Goal: Learn about a topic

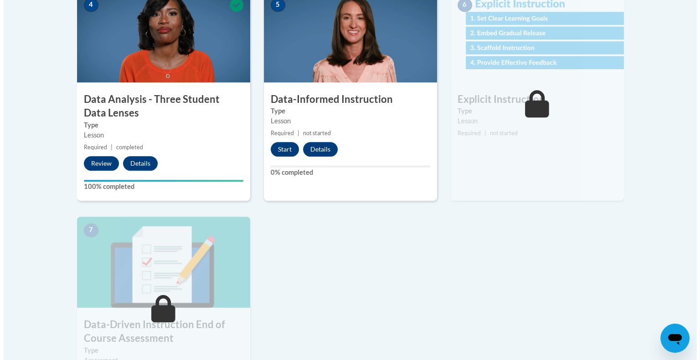
scroll to position [554, 0]
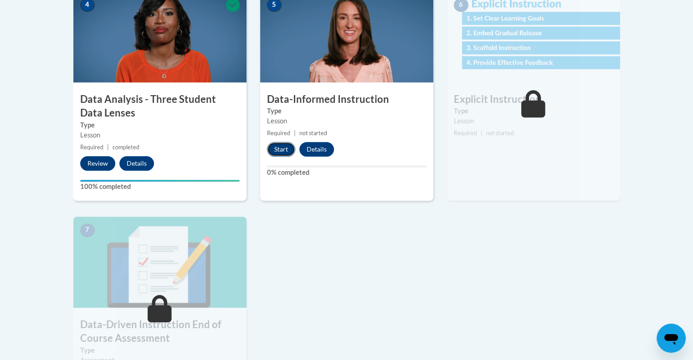
click at [275, 151] on button "Start" at bounding box center [281, 149] width 28 height 15
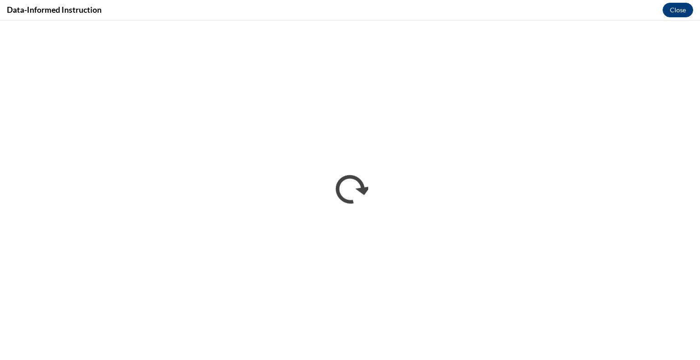
scroll to position [0, 0]
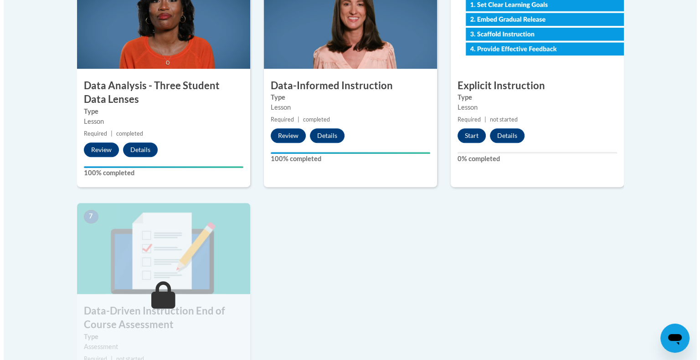
scroll to position [582, 0]
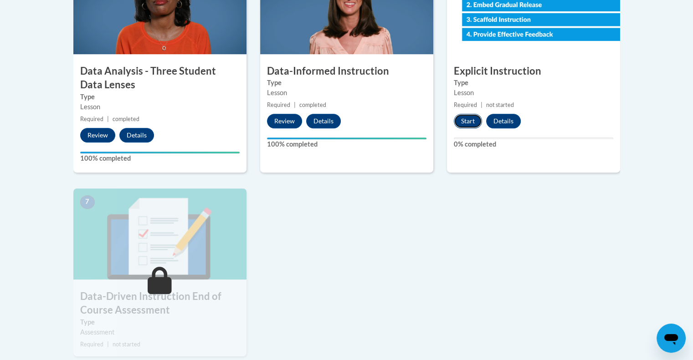
click at [466, 118] on button "Start" at bounding box center [468, 121] width 28 height 15
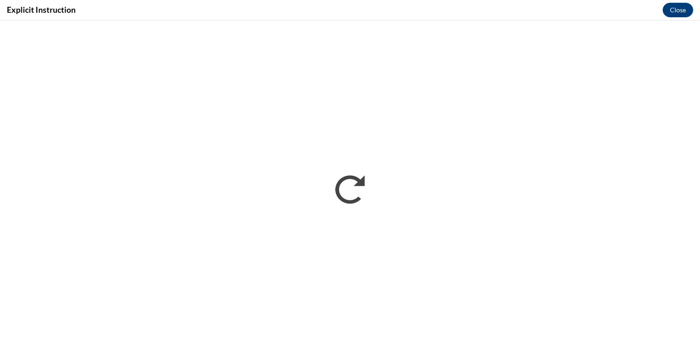
scroll to position [0, 0]
